Goal: Find specific page/section: Find specific page/section

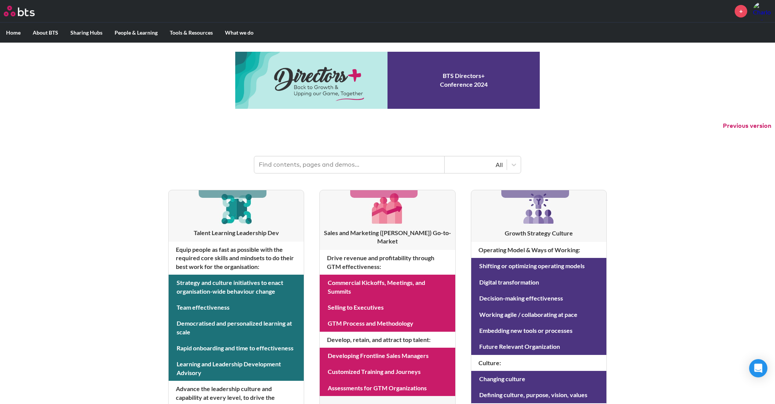
click at [291, 171] on input "text" at bounding box center [349, 165] width 190 height 17
type input "signature"
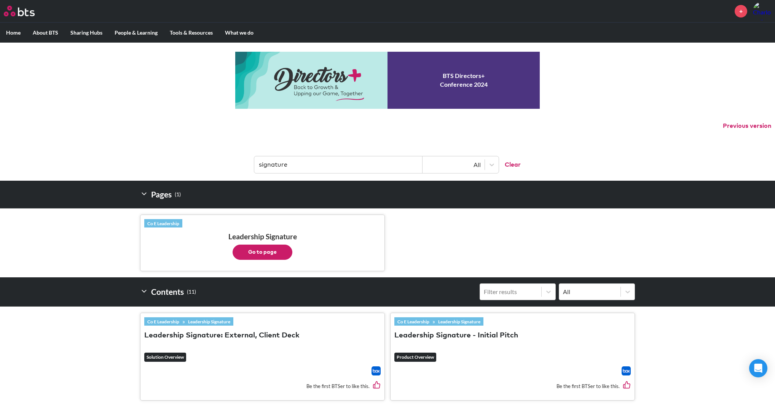
click at [262, 260] on button "Go to page" at bounding box center [263, 252] width 60 height 15
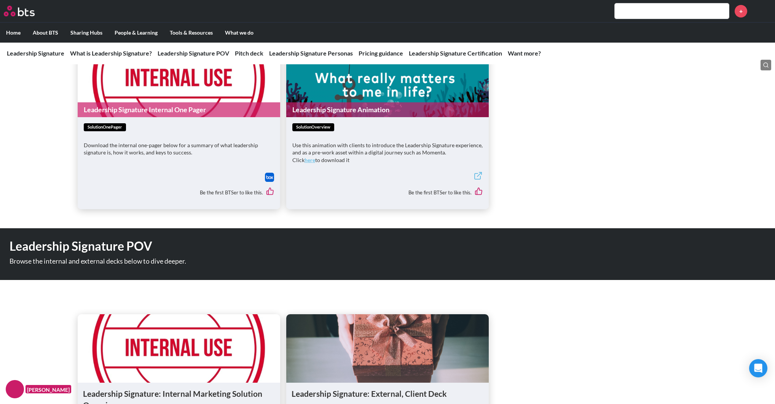
scroll to position [498, 0]
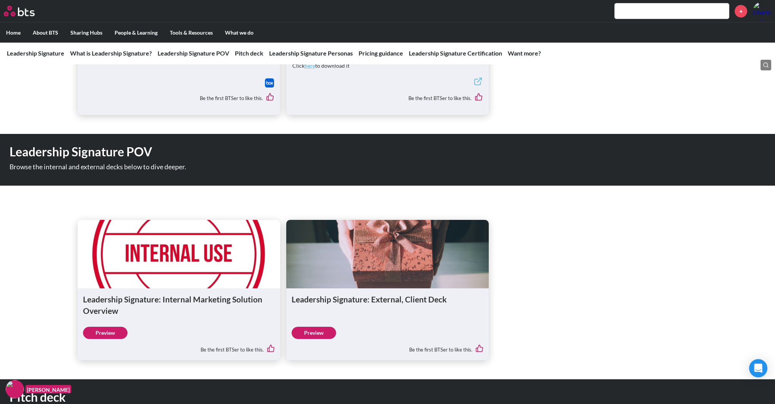
click at [120, 339] on link "Preview" at bounding box center [105, 333] width 45 height 12
